Goal: Transaction & Acquisition: Download file/media

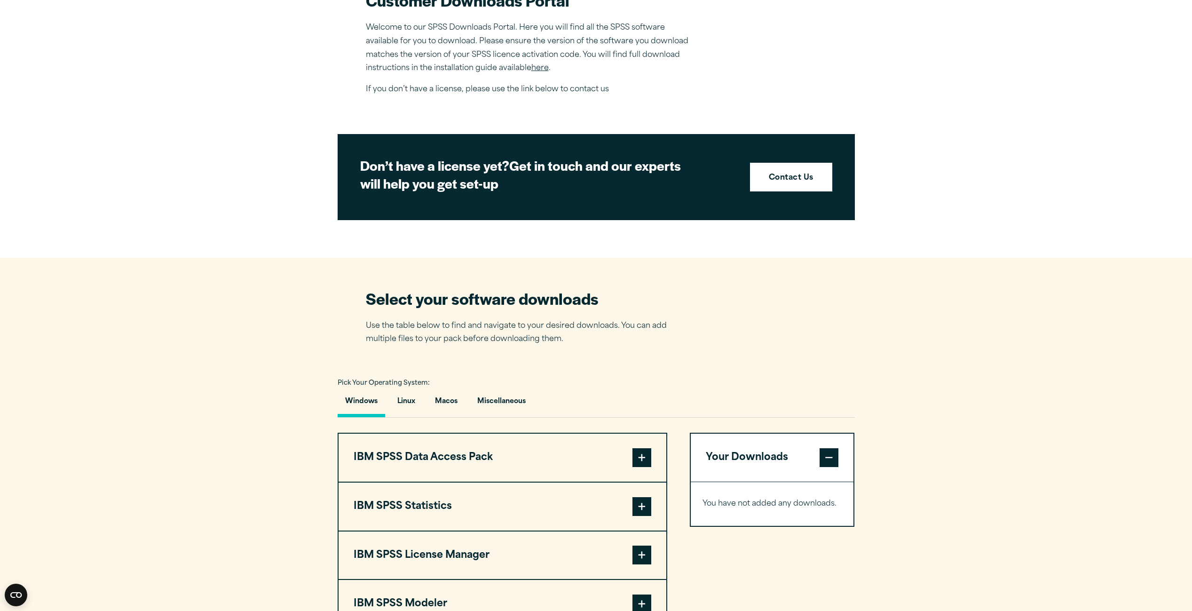
scroll to position [564, 0]
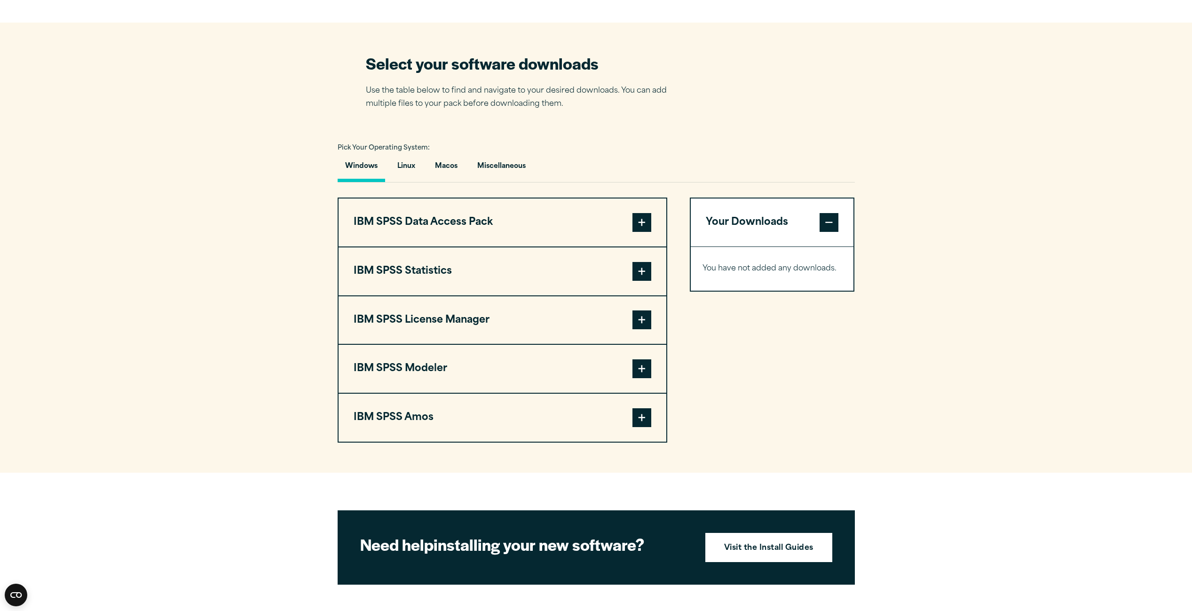
click at [640, 270] on span at bounding box center [641, 271] width 19 height 19
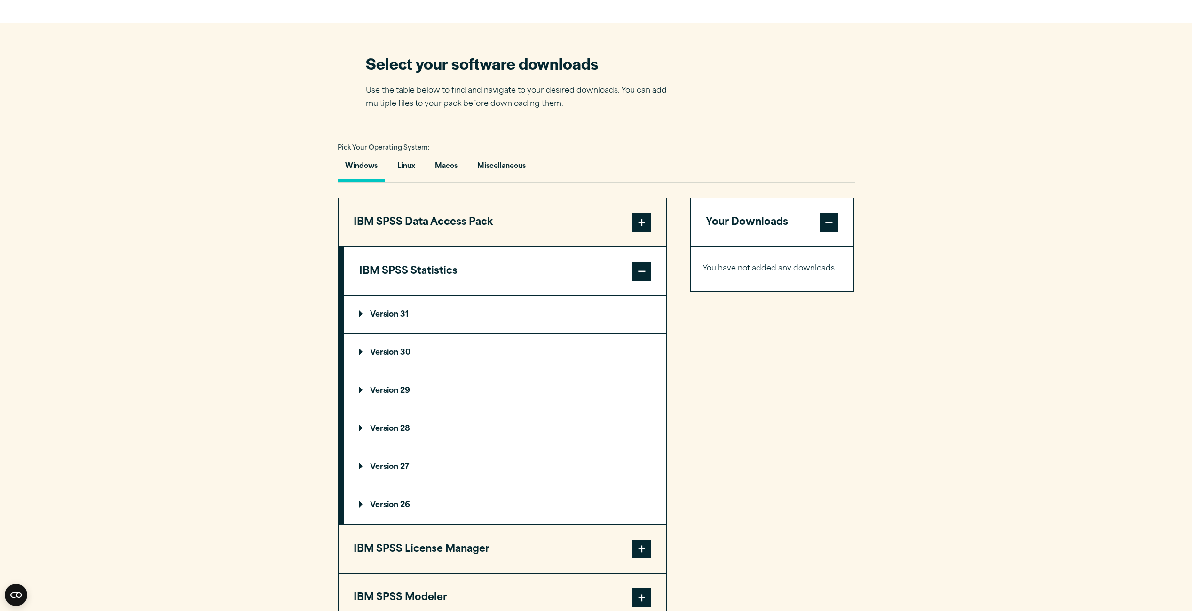
click at [640, 270] on span at bounding box center [641, 271] width 19 height 19
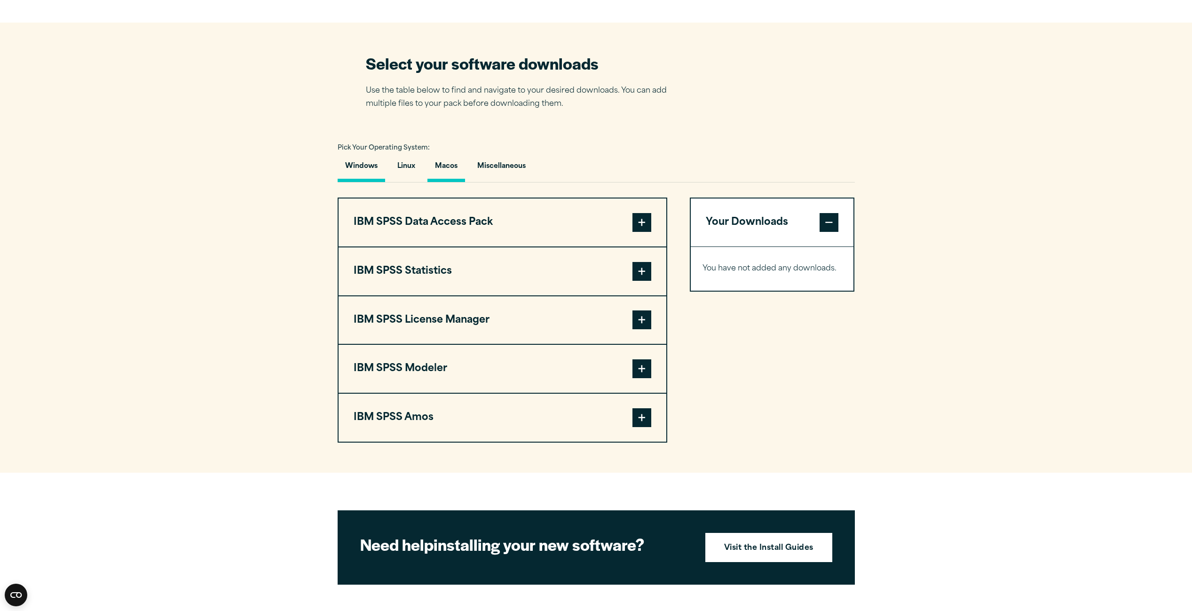
click at [444, 169] on button "Macos" at bounding box center [446, 168] width 38 height 27
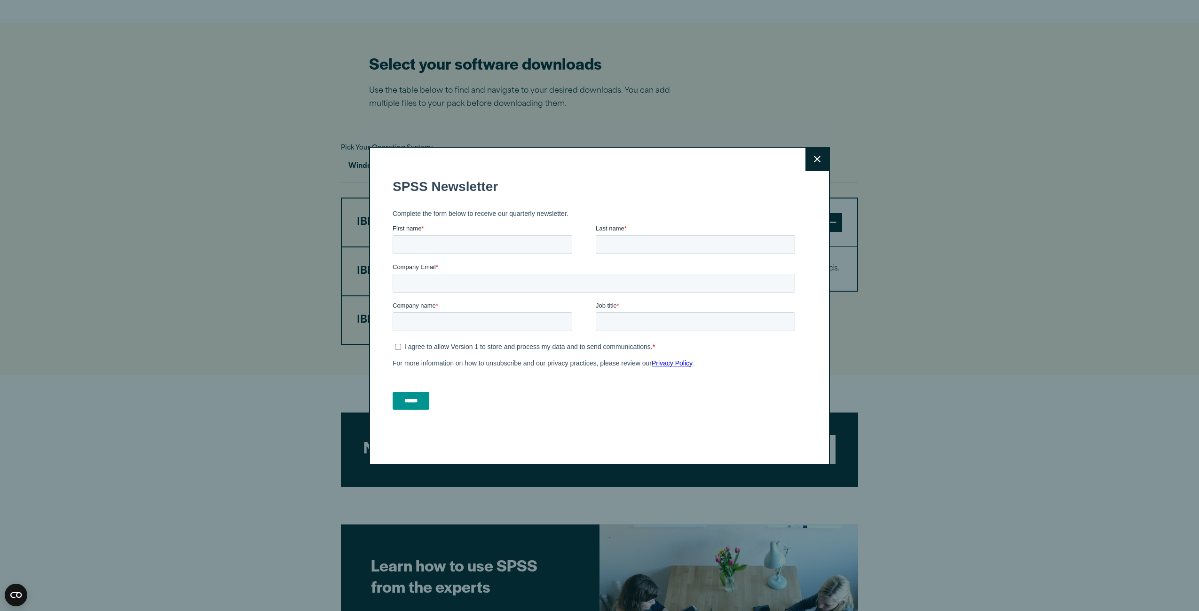
click at [805, 157] on button "Close" at bounding box center [817, 160] width 24 height 24
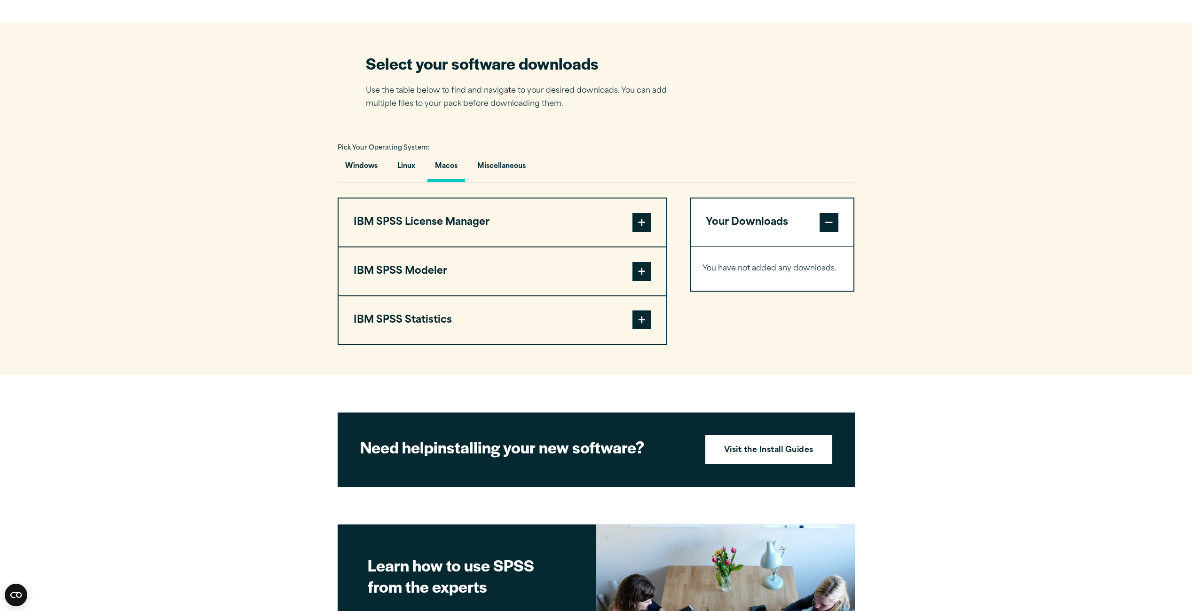
click at [643, 317] on span at bounding box center [641, 319] width 19 height 19
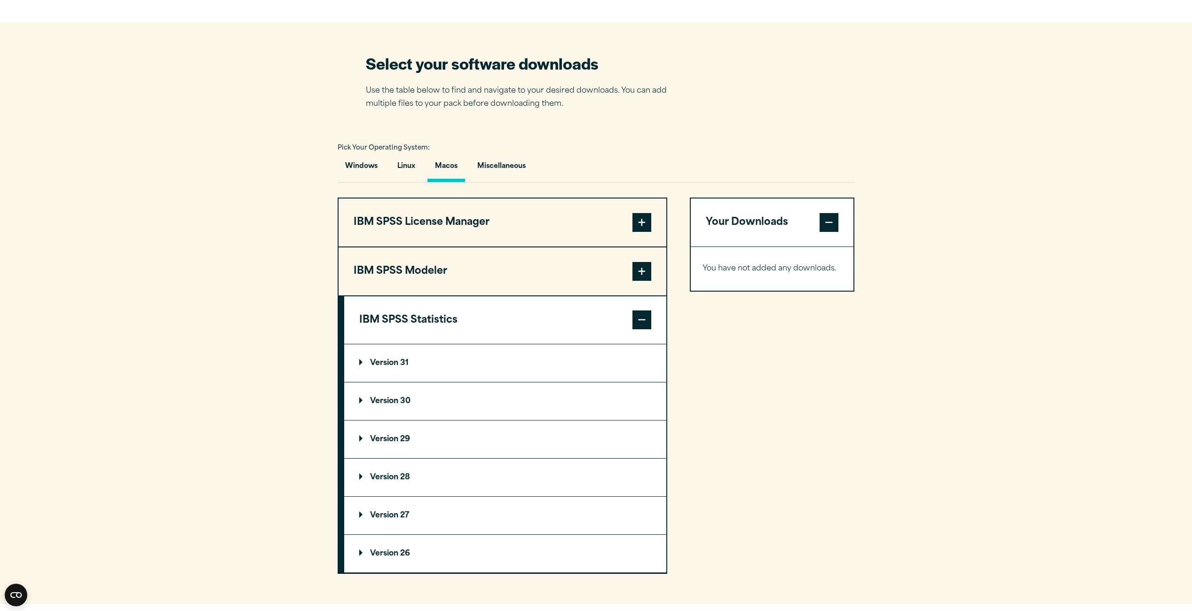
click at [412, 439] on summary "Version 29" at bounding box center [505, 439] width 322 height 38
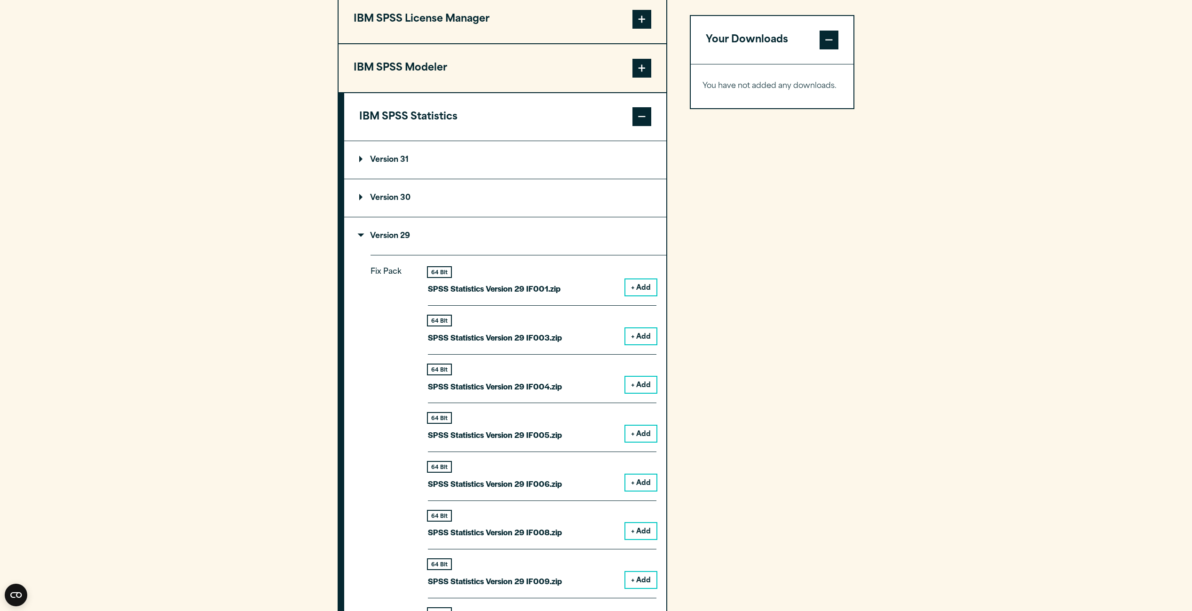
scroll to position [752, 0]
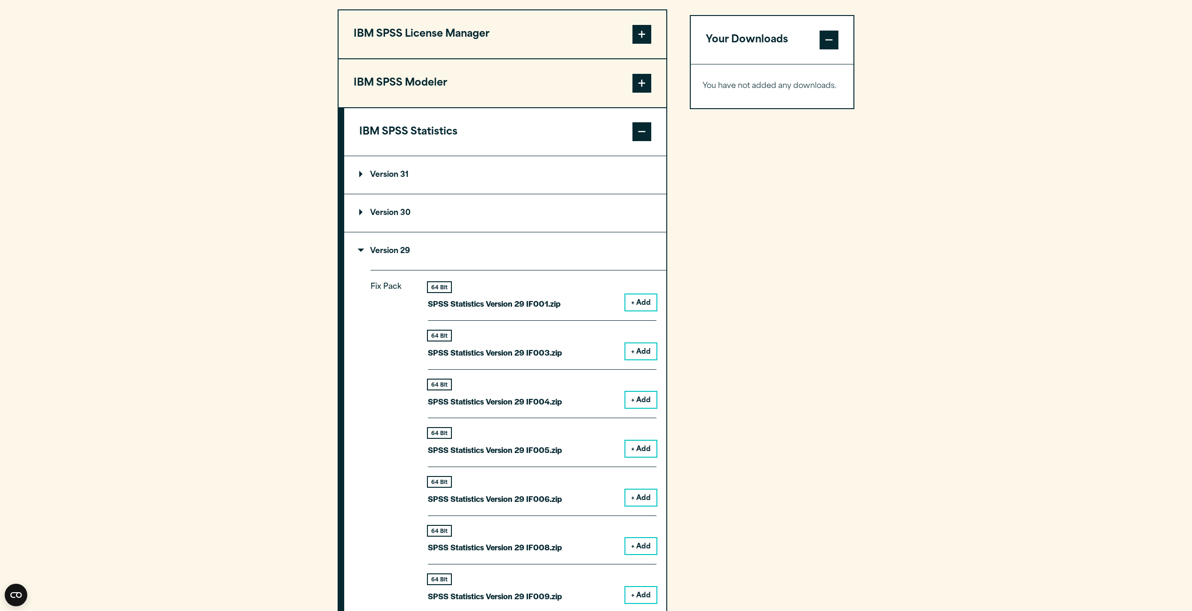
click at [802, 278] on div "Your Downloads You have not added any downloads. Download 0 Items" at bounding box center [772, 442] width 165 height 866
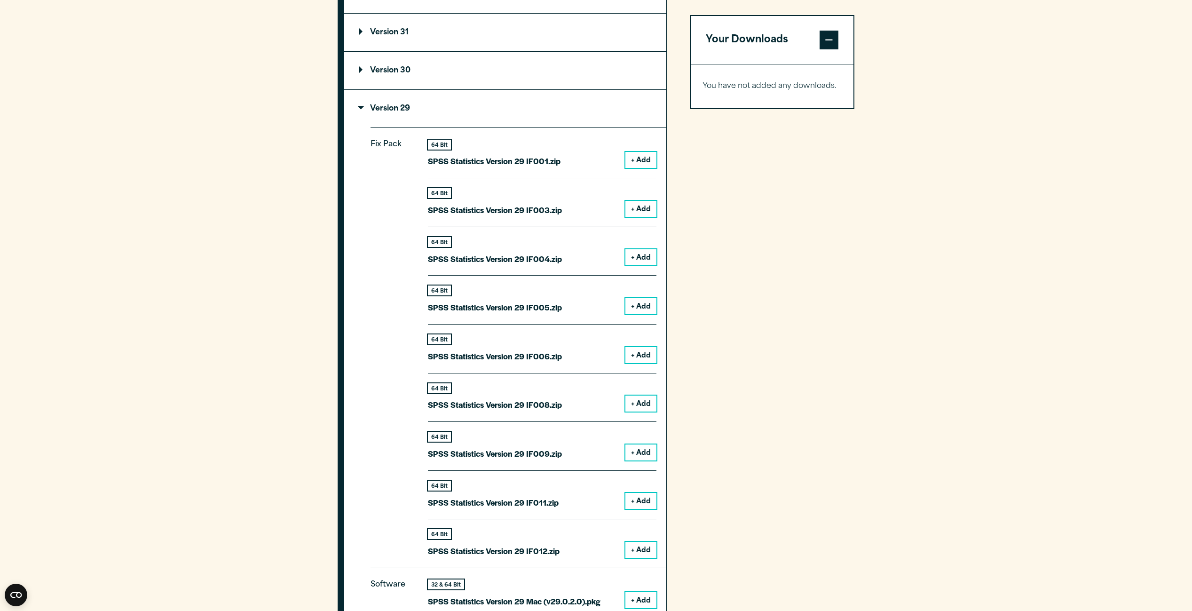
scroll to position [846, 0]
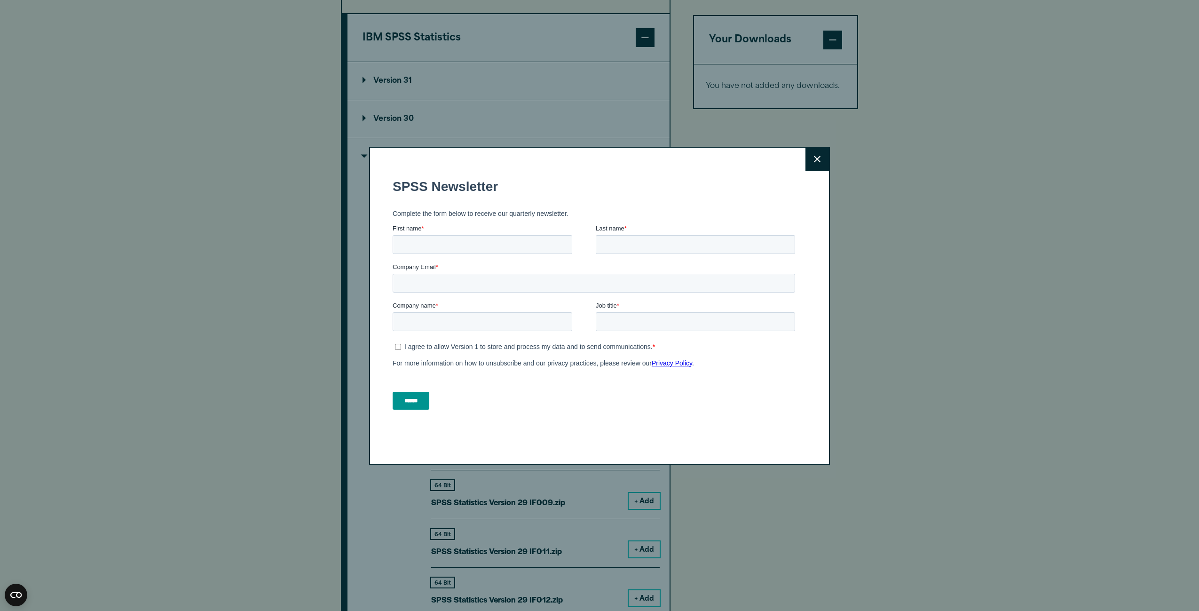
click at [814, 160] on icon at bounding box center [817, 159] width 7 height 7
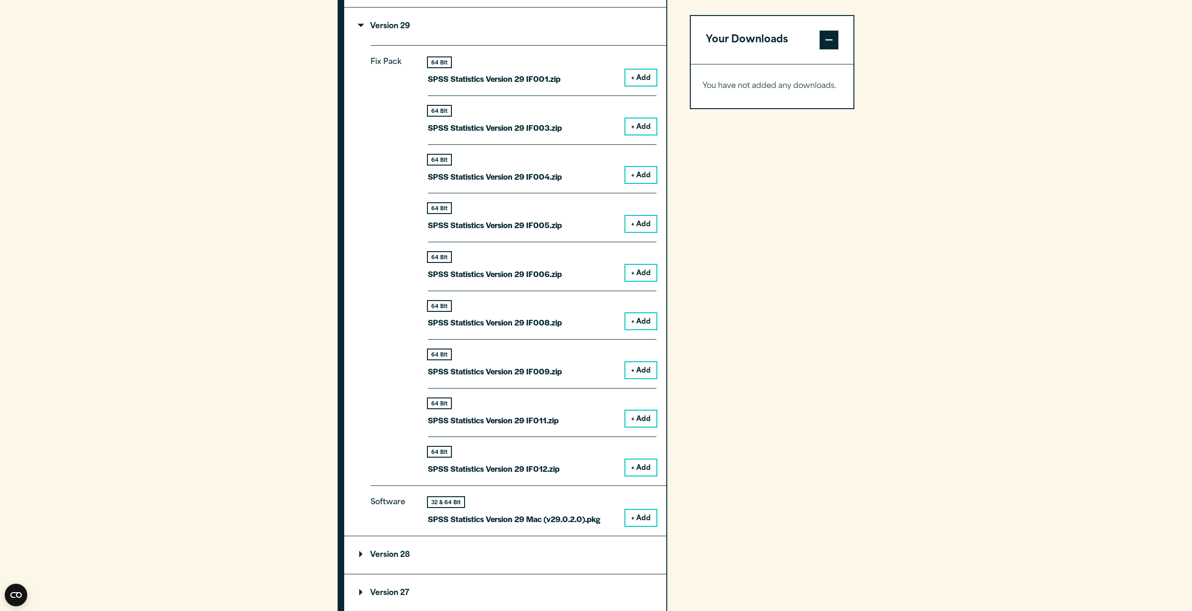
scroll to position [987, 0]
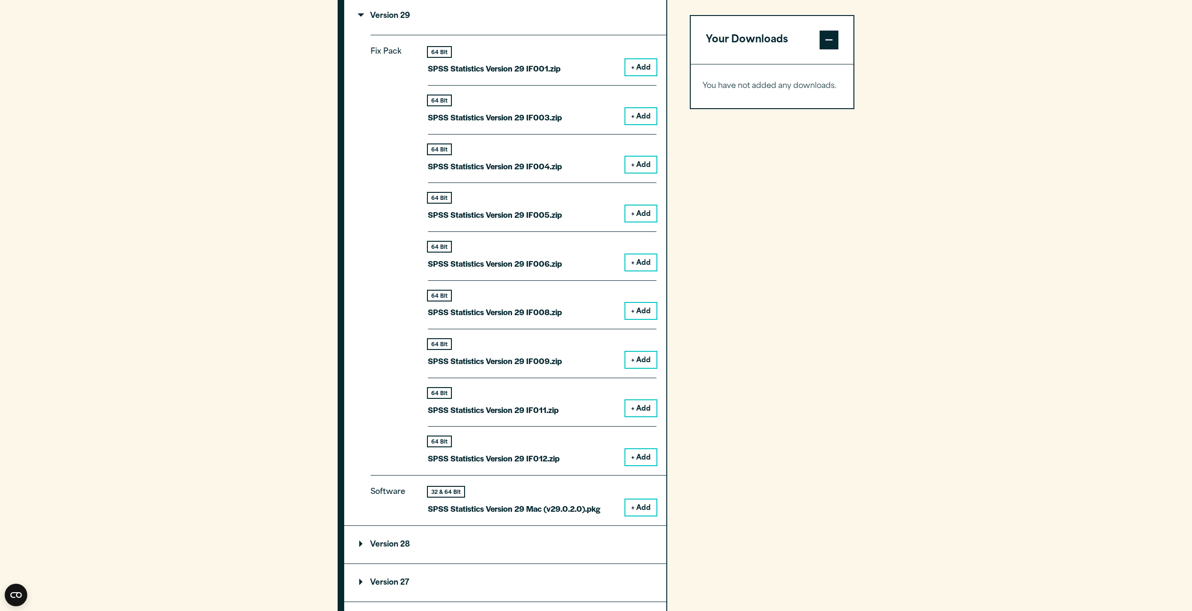
click at [634, 510] on button "+ Add" at bounding box center [640, 507] width 31 height 16
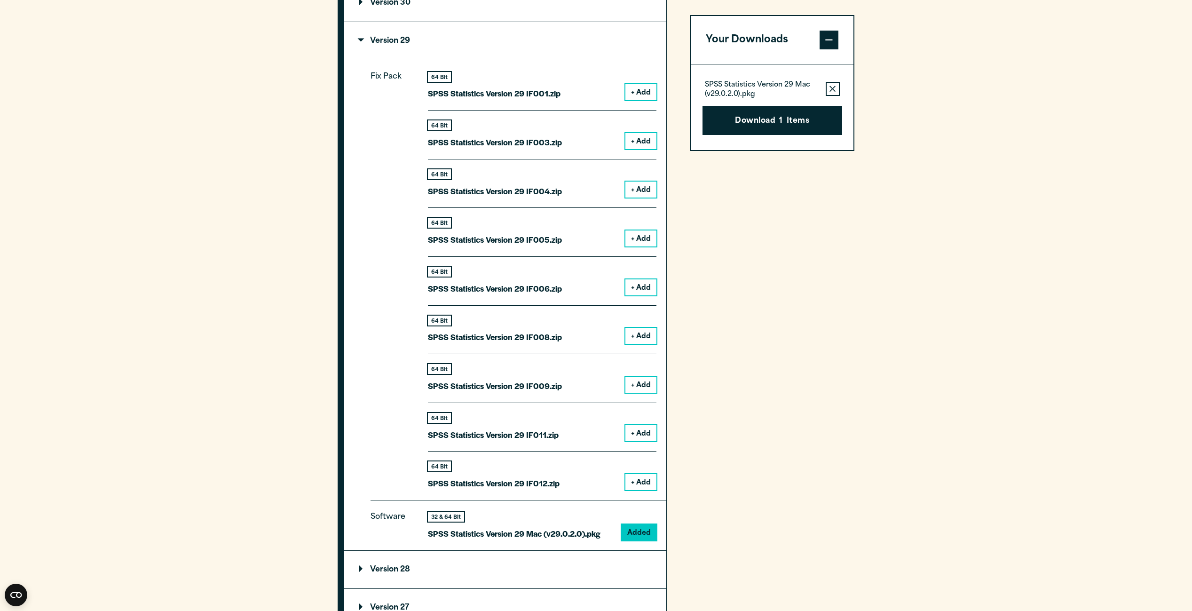
scroll to position [940, 0]
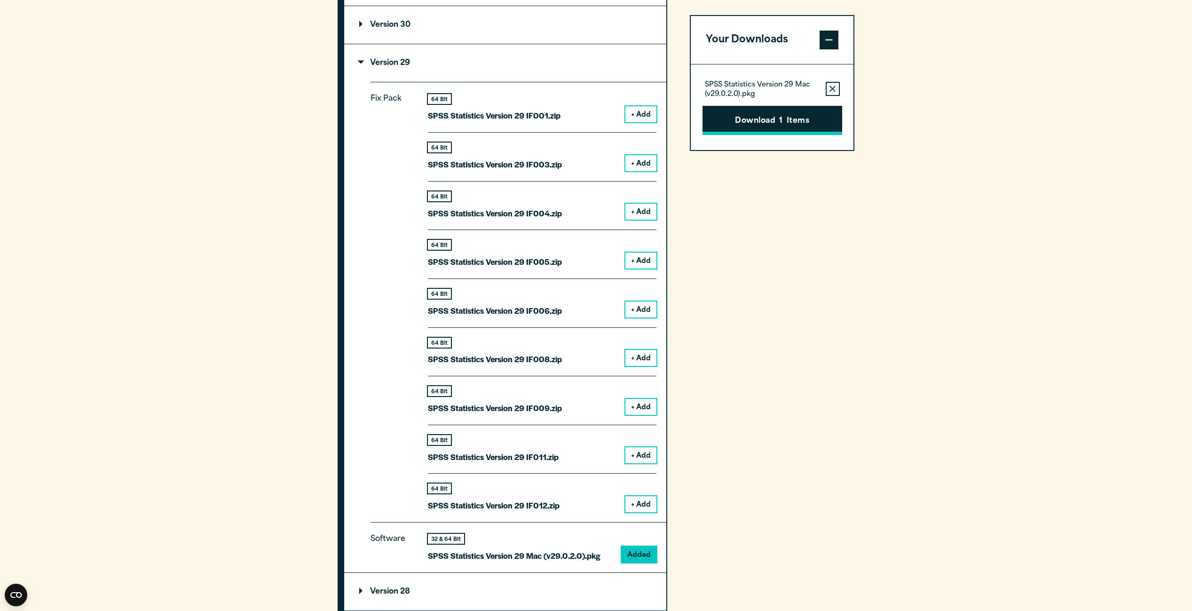
click at [803, 120] on button "Download 1 Items" at bounding box center [772, 120] width 140 height 29
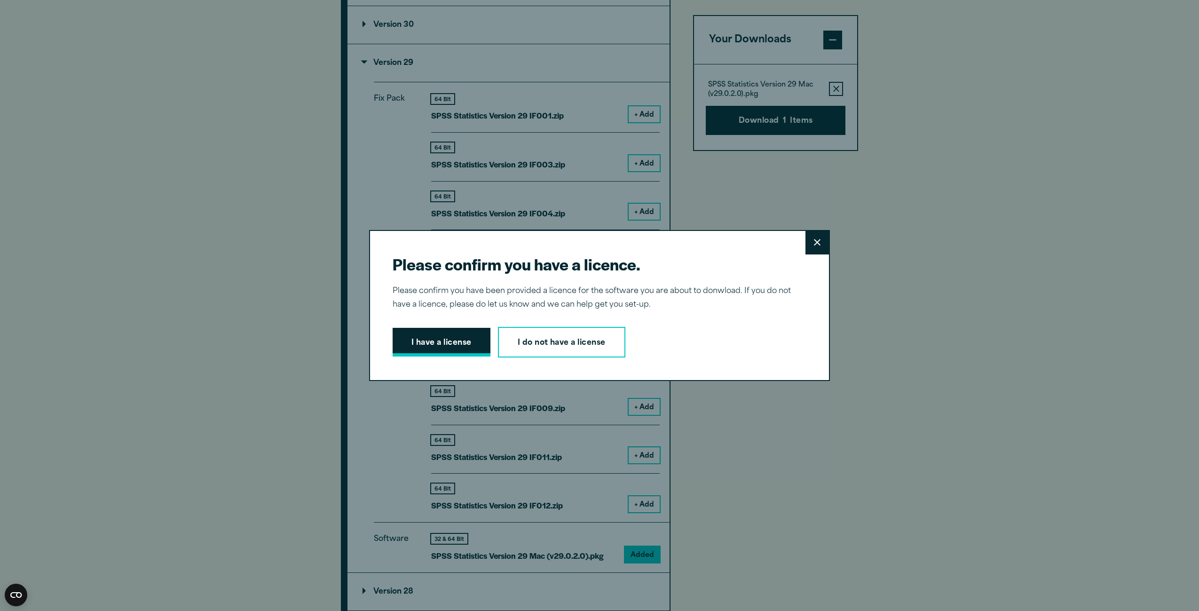
click at [434, 353] on button "I have a license" at bounding box center [442, 342] width 98 height 29
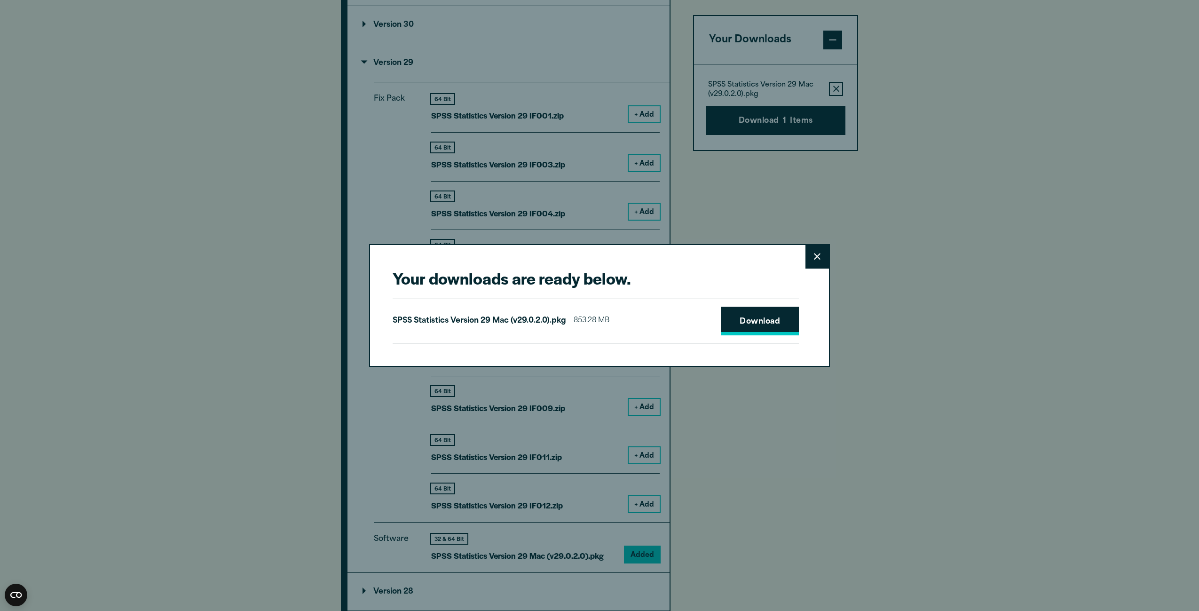
click at [760, 318] on link "Download" at bounding box center [760, 320] width 78 height 29
click at [810, 252] on button "Close" at bounding box center [817, 257] width 24 height 24
